Goal: Find specific page/section: Find specific page/section

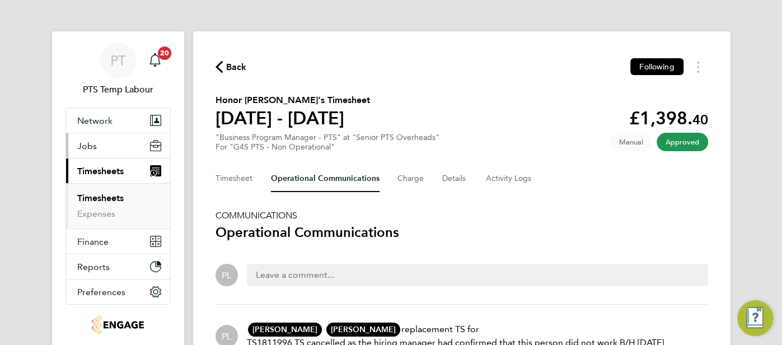
click at [87, 141] on span "Jobs" at bounding box center [87, 146] width 20 height 11
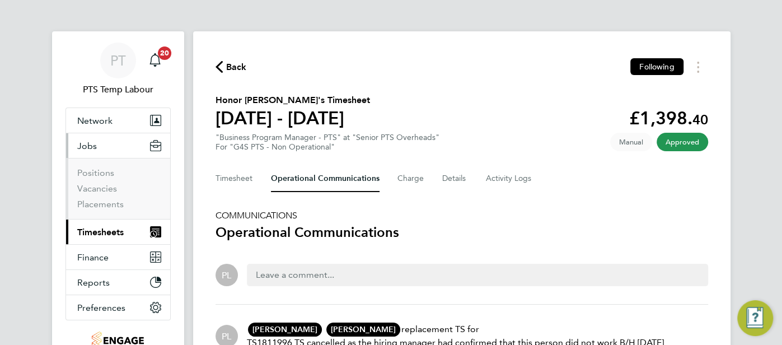
click at [102, 232] on span "Timesheets" at bounding box center [100, 232] width 46 height 11
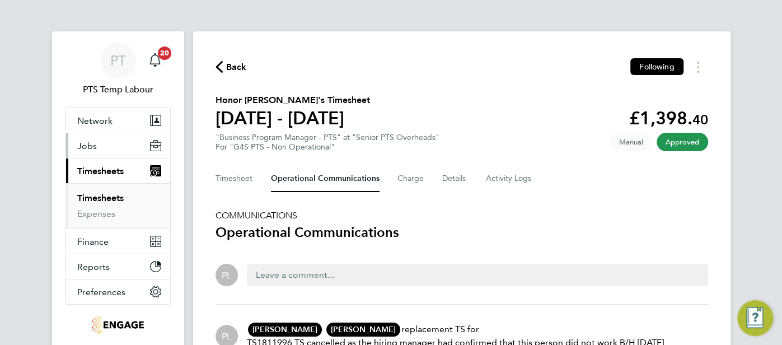
click at [97, 143] on button "Jobs" at bounding box center [118, 145] width 104 height 25
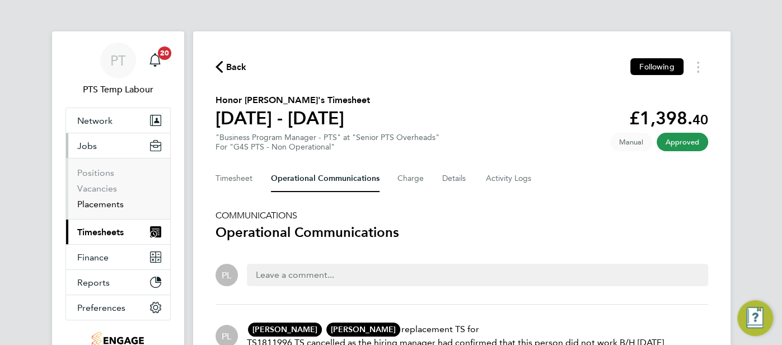
click at [114, 203] on link "Placements" at bounding box center [100, 204] width 46 height 11
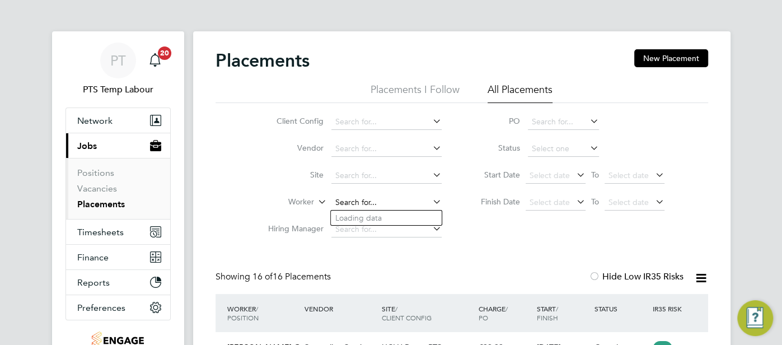
click at [362, 196] on input at bounding box center [386, 203] width 110 height 16
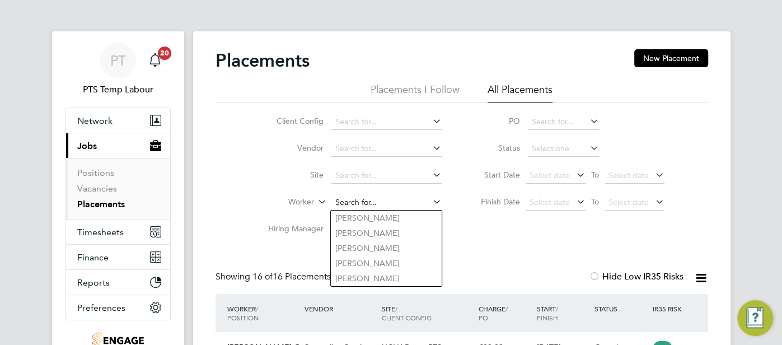
paste input "Olubenga Dare"
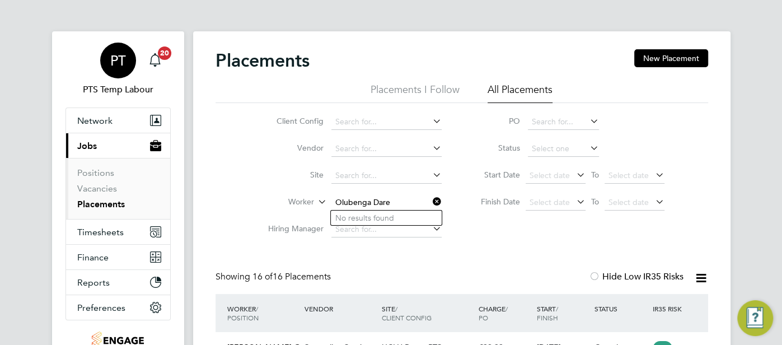
type input "Olubenga Dare"
click at [120, 65] on span "PT" at bounding box center [118, 60] width 16 height 15
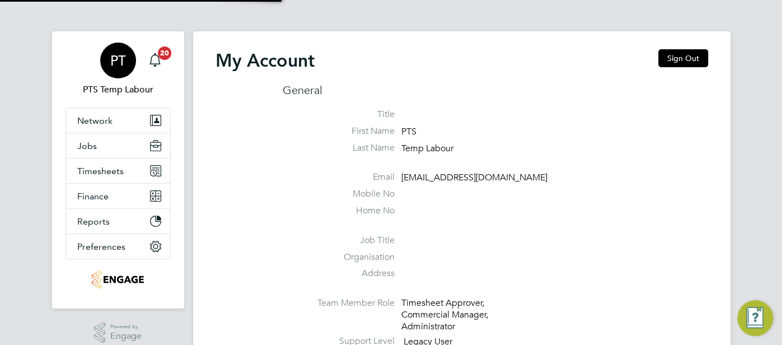
type input "pts.templabour@uk.g4s.com"
click at [119, 61] on span "PT" at bounding box center [118, 60] width 16 height 15
click at [699, 52] on button "Sign Out" at bounding box center [683, 58] width 50 height 18
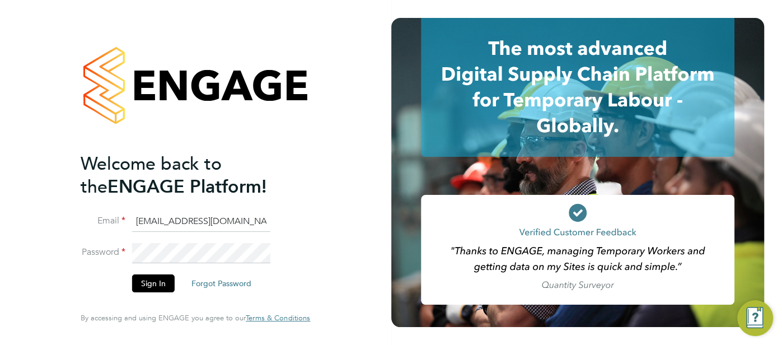
drag, startPoint x: 258, startPoint y: 222, endPoint x: 121, endPoint y: 218, distance: 136.7
click at [100, 224] on li "Email pts.templabour@uk.g4s.com" at bounding box center [190, 227] width 218 height 31
type input "cjs.templabour@uk.g4s.com"
click at [152, 286] on button "Sign In" at bounding box center [153, 283] width 43 height 18
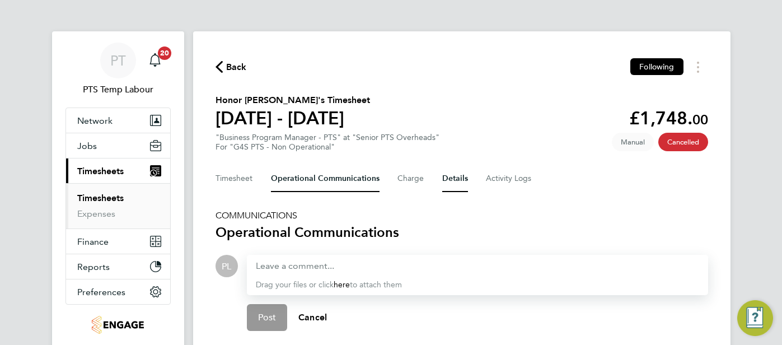
scroll to position [41, 0]
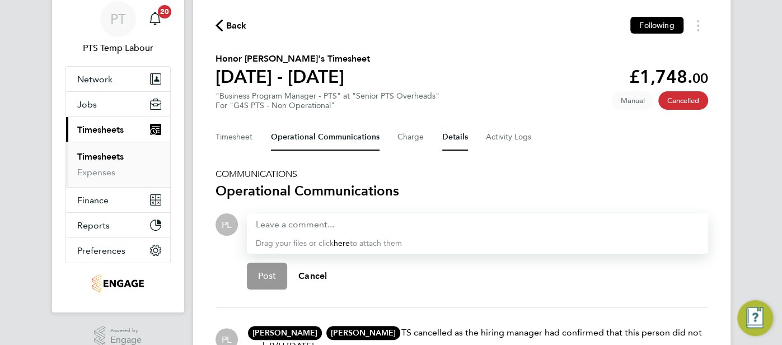
click at [449, 137] on button "Details" at bounding box center [455, 137] width 26 height 27
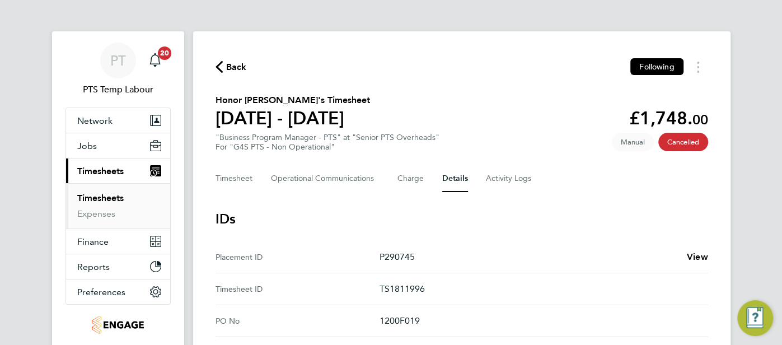
click at [218, 71] on icon "button" at bounding box center [219, 67] width 7 height 12
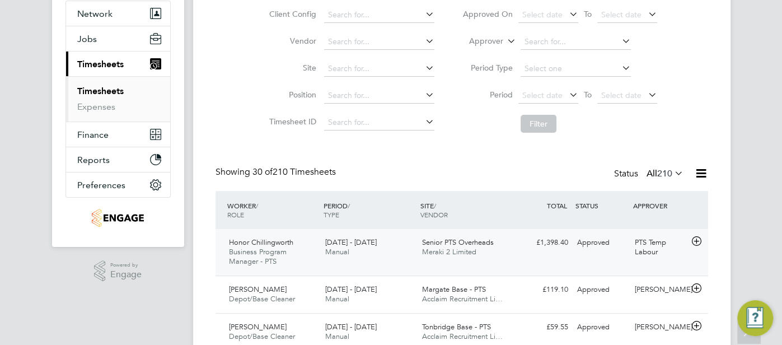
click at [568, 246] on div "£1,398.40 Approved" at bounding box center [543, 242] width 58 height 18
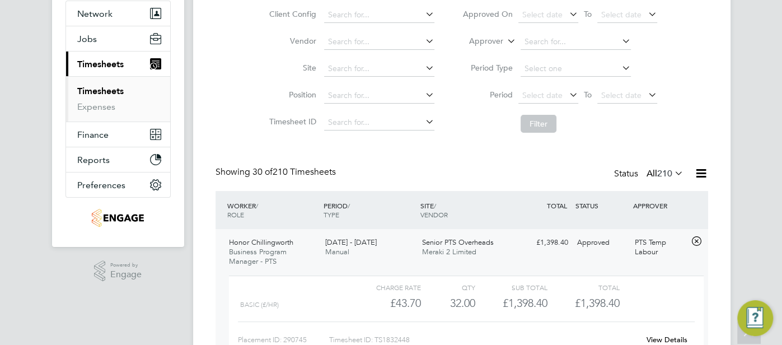
click at [657, 335] on link "View Details" at bounding box center [667, 340] width 41 height 10
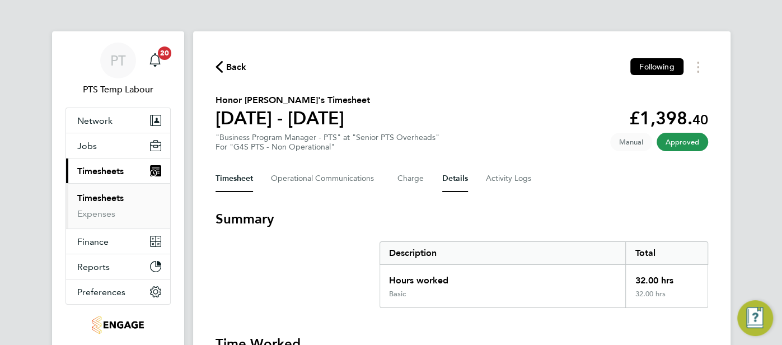
click at [458, 181] on button "Details" at bounding box center [455, 178] width 26 height 27
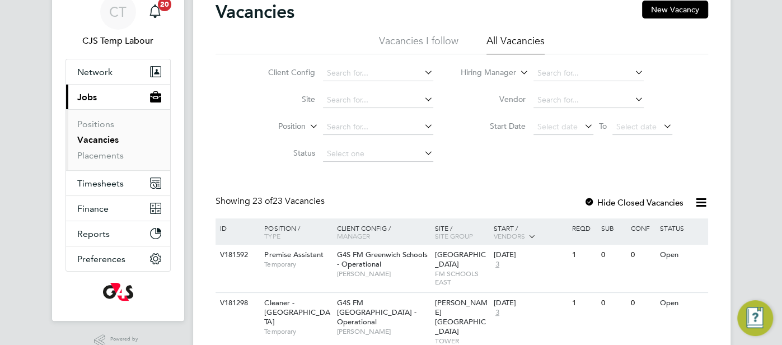
scroll to position [59, 0]
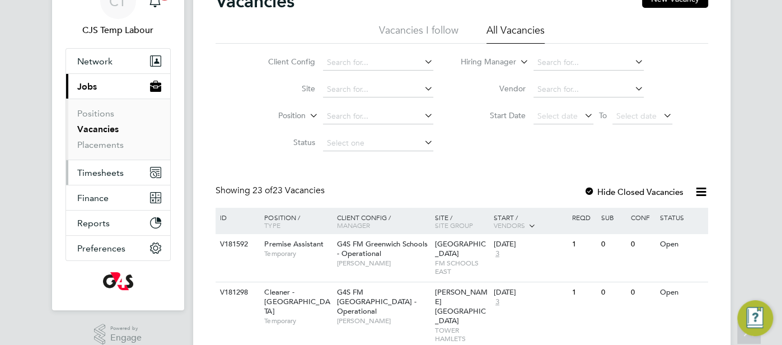
click at [116, 174] on span "Timesheets" at bounding box center [100, 172] width 46 height 11
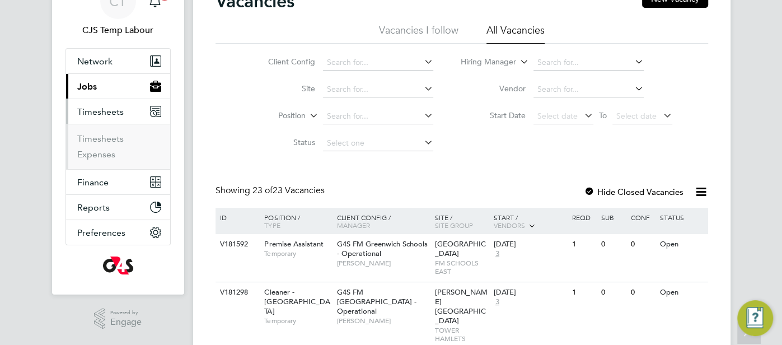
click at [91, 89] on span "Jobs" at bounding box center [87, 86] width 20 height 11
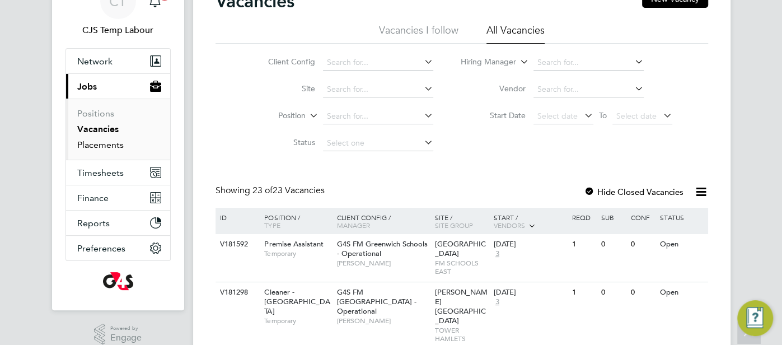
click at [104, 140] on link "Placements" at bounding box center [100, 144] width 46 height 11
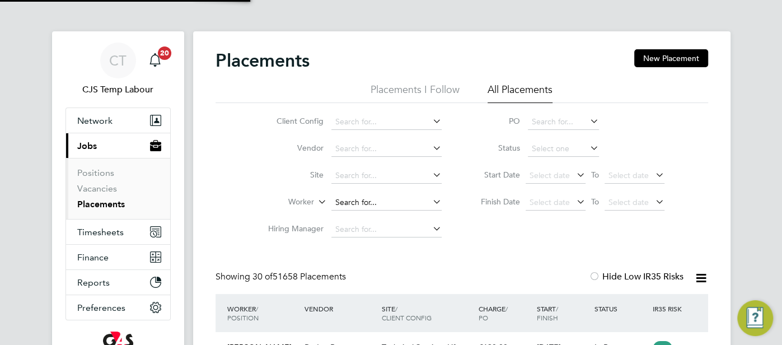
click at [364, 203] on input at bounding box center [386, 203] width 110 height 16
paste input "Olubenga Dare"
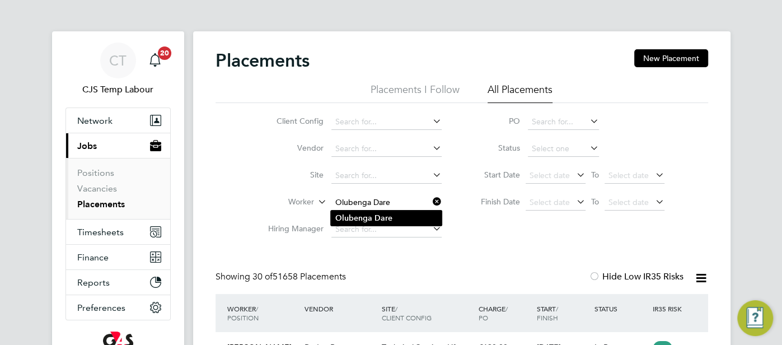
type input "Olubenga Dare"
click at [404, 216] on li "Olubenga Dare" at bounding box center [386, 217] width 111 height 15
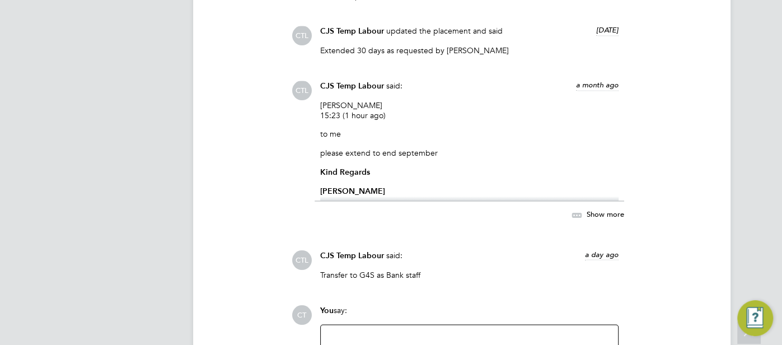
scroll to position [1262, 0]
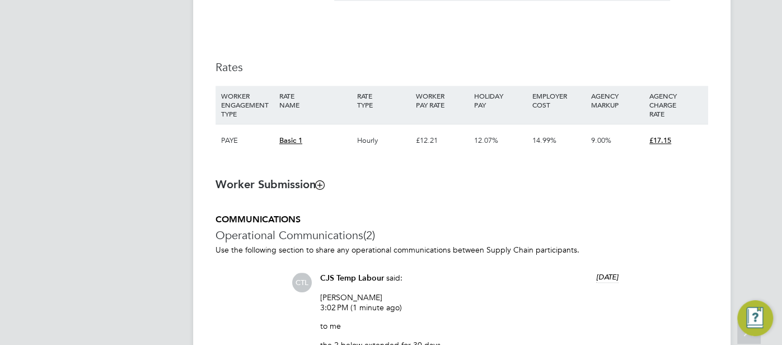
scroll to position [958, 0]
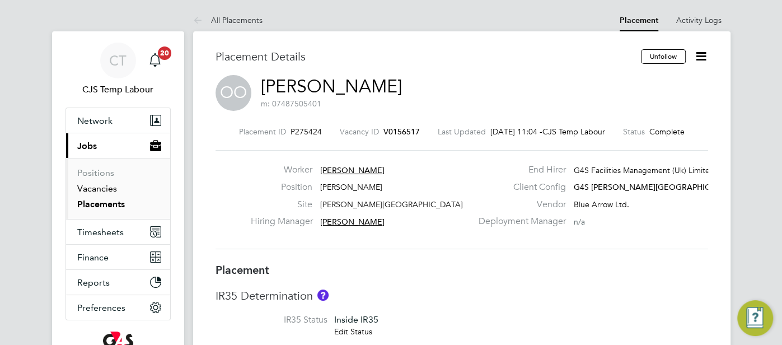
click at [105, 186] on link "Vacancies" at bounding box center [97, 188] width 40 height 11
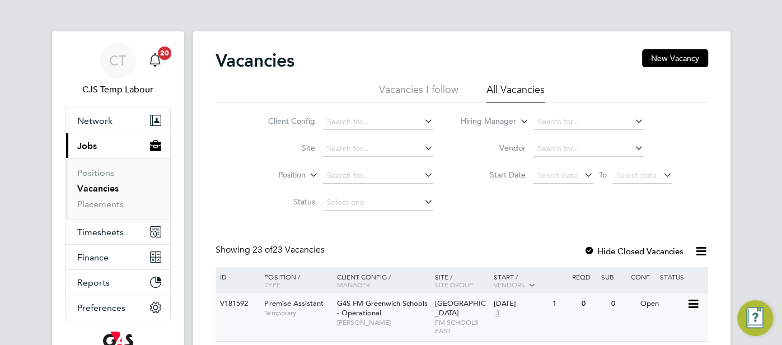
click at [438, 302] on span "Leigh Stationers' Academy" at bounding box center [460, 307] width 51 height 19
click at [100, 123] on span "Network" at bounding box center [94, 120] width 35 height 11
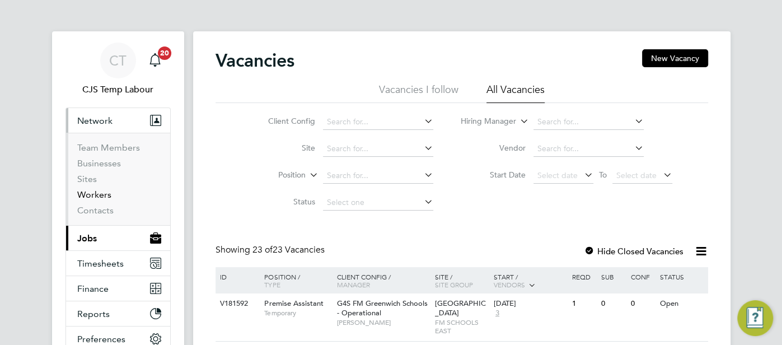
click at [95, 194] on link "Workers" at bounding box center [94, 194] width 34 height 11
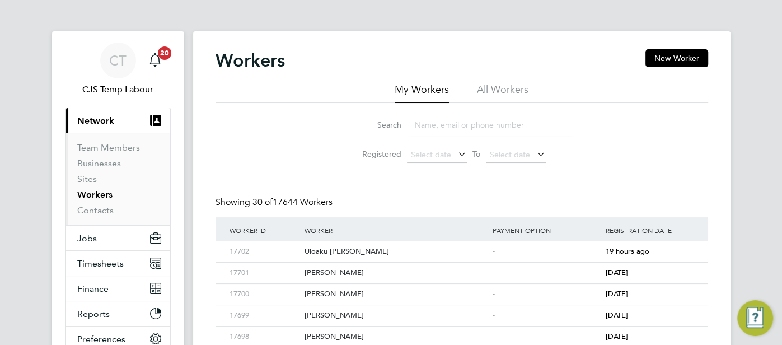
click at [507, 83] on li "All Workers" at bounding box center [503, 93] width 52 height 20
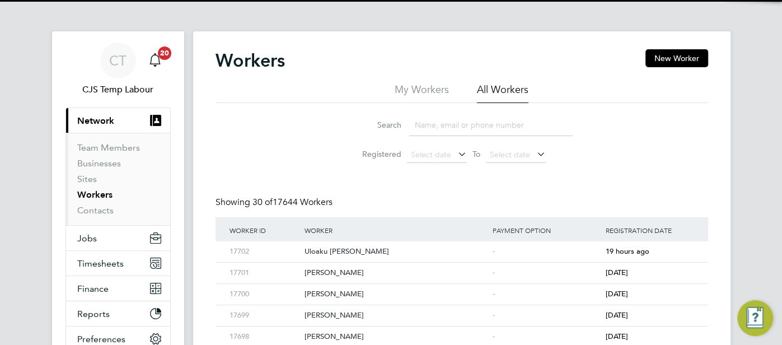
click at [457, 121] on input at bounding box center [490, 125] width 163 height 22
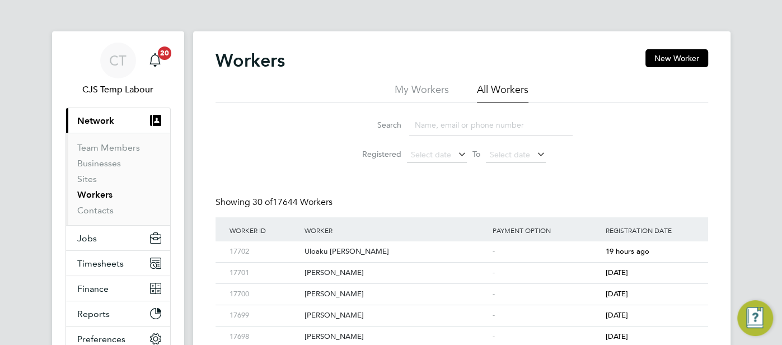
paste input "Osamuyi Osula"
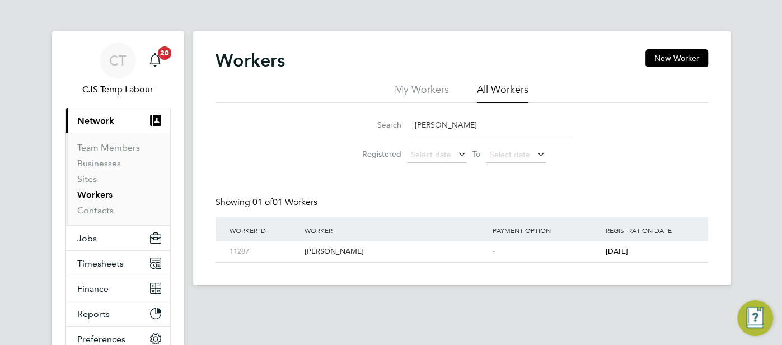
type input "Osamuyi Osula"
click at [619, 251] on span "4 years ago" at bounding box center [616, 251] width 22 height 10
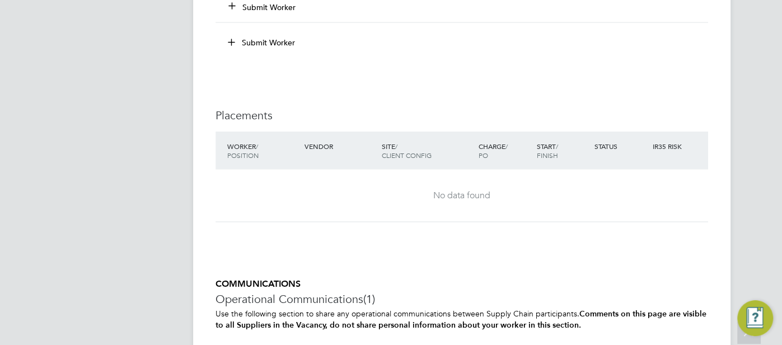
scroll to position [1590, 0]
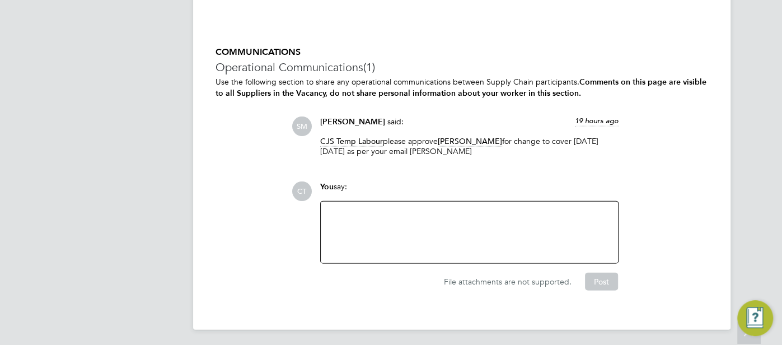
click at [375, 238] on div at bounding box center [469, 232] width 284 height 48
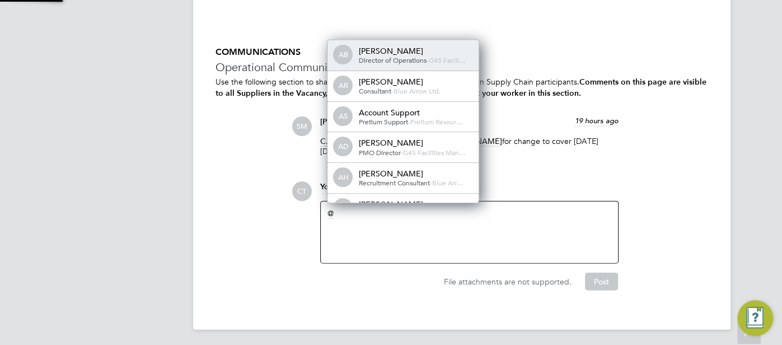
scroll to position [6, 6]
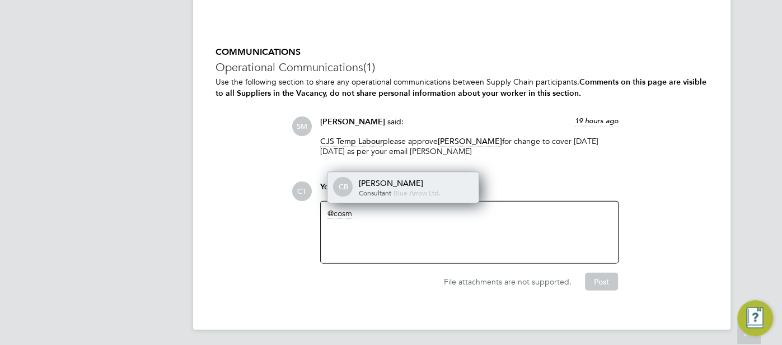
click at [372, 178] on div "Cosmin Balan" at bounding box center [415, 183] width 112 height 10
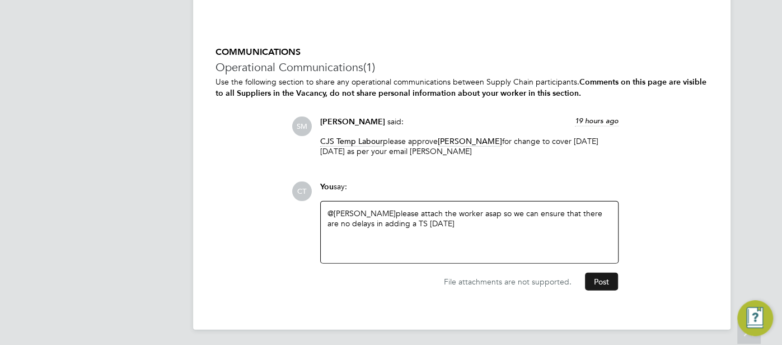
click at [601, 285] on button "Post" at bounding box center [601, 282] width 33 height 18
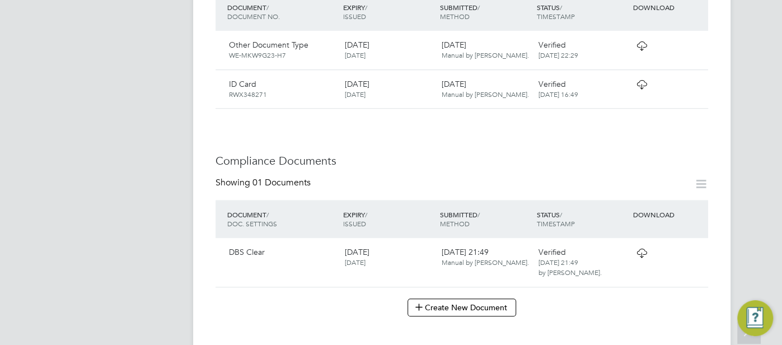
scroll to position [583, 0]
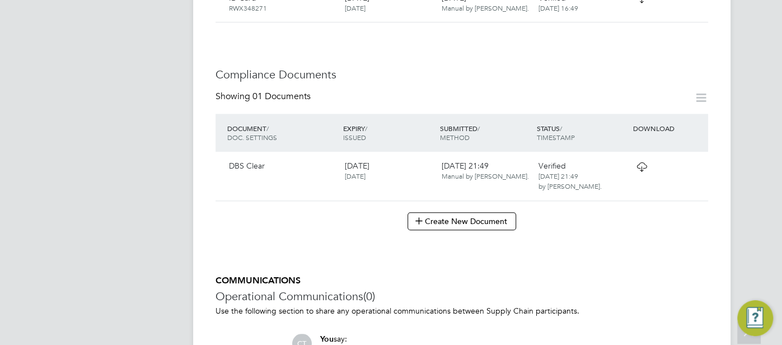
click at [640, 162] on icon at bounding box center [642, 166] width 14 height 9
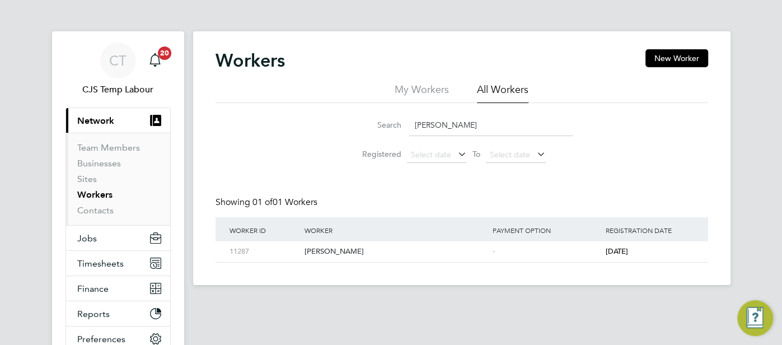
click at [434, 127] on input "[PERSON_NAME]" at bounding box center [490, 125] width 163 height 22
drag, startPoint x: 473, startPoint y: 124, endPoint x: 414, endPoint y: 120, distance: 58.9
click at [410, 121] on input "[PERSON_NAME]" at bounding box center [490, 125] width 163 height 22
paste input "[PERSON_NAME]"
type input "[PERSON_NAME]"
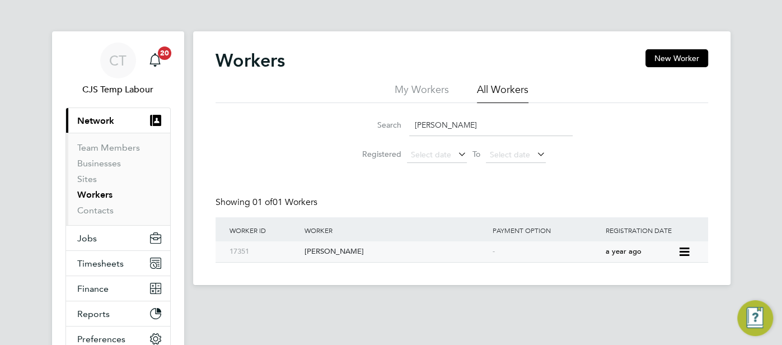
click at [593, 252] on div "-" at bounding box center [546, 251] width 113 height 21
